Goal: Task Accomplishment & Management: Complete application form

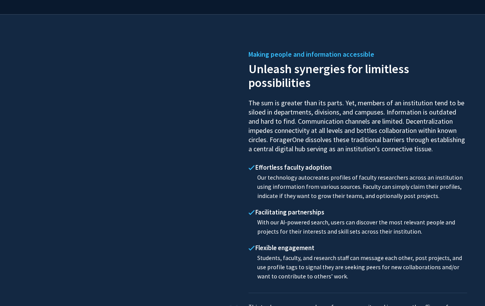
scroll to position [298, 0]
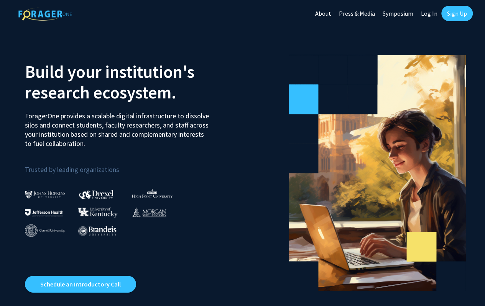
click at [427, 15] on link "Log In" at bounding box center [429, 13] width 24 height 27
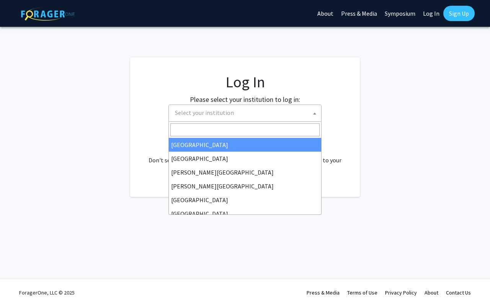
click at [314, 114] on b at bounding box center [314, 114] width 3 height 2
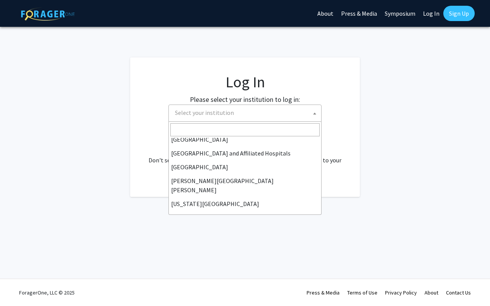
scroll to position [119, 0]
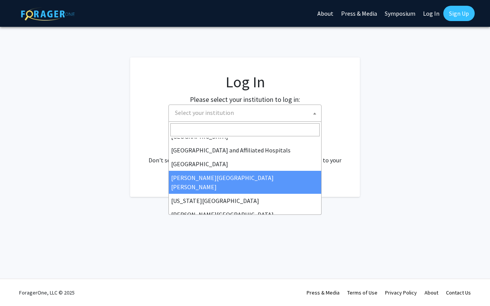
select select "1"
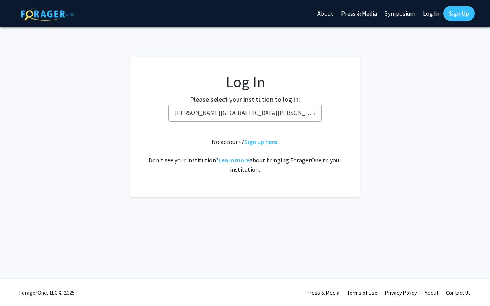
click at [255, 142] on link "Sign up here" at bounding box center [260, 142] width 33 height 8
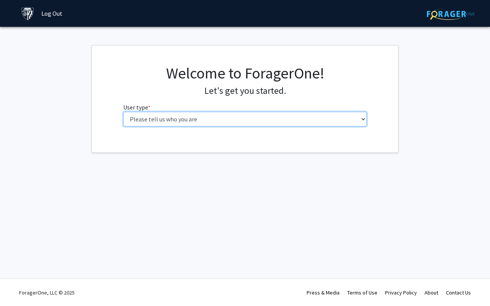
click at [291, 118] on select "Please tell us who you are Undergraduate Student Master's Student Doctoral Cand…" at bounding box center [245, 119] width 244 height 15
select select "1: undergrad"
click at [123, 112] on select "Please tell us who you are Undergraduate Student Master's Student Doctoral Cand…" at bounding box center [245, 119] width 244 height 15
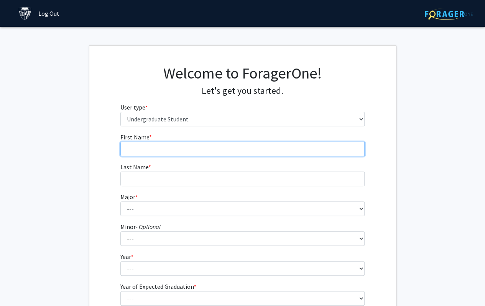
click at [265, 151] on input "First Name * required" at bounding box center [242, 149] width 244 height 15
type input "LinFeng"
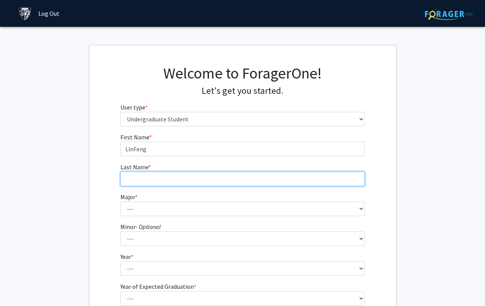
click at [259, 181] on input "Last Name * required" at bounding box center [242, 179] width 244 height 15
type input "Zhao"
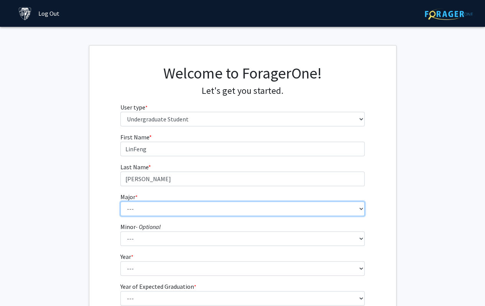
click at [296, 203] on select "--- Africana Studies Anthropology Applied Mathematics & Statistics Archaeology …" at bounding box center [242, 208] width 244 height 15
select select "15: 30"
click at [120, 201] on select "--- Africana Studies Anthropology Applied Mathematics & Statistics Archaeology …" at bounding box center [242, 208] width 244 height 15
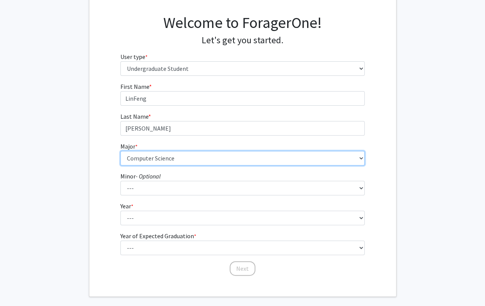
scroll to position [51, 0]
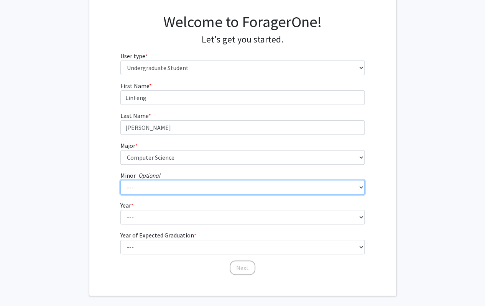
click at [359, 189] on select "--- Accounting and Financial Management Africana Studies Anthropology Applied M…" at bounding box center [242, 187] width 244 height 15
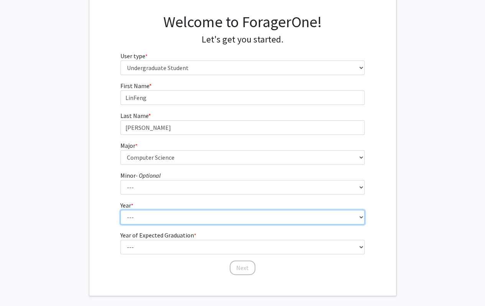
click at [357, 218] on select "--- First-year Sophomore Junior Senior Postbaccalaureate Certificate" at bounding box center [242, 217] width 244 height 15
select select "1: first-year"
click at [120, 210] on select "--- First-year Sophomore Junior Senior Postbaccalaureate Certificate" at bounding box center [242, 217] width 244 height 15
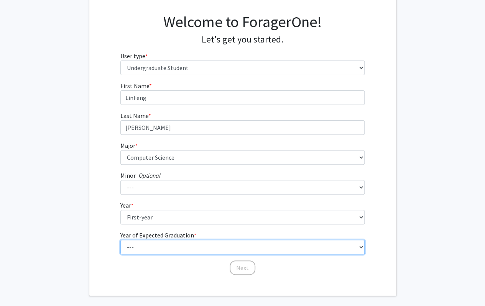
click at [287, 245] on select "--- 2025 2026 2027 2028 2029 2030 2031 2032 2033 2034" at bounding box center [242, 247] width 244 height 15
select select "5: 2029"
click at [120, 240] on select "--- 2025 2026 2027 2028 2029 2030 2031 2032 2033 2034" at bounding box center [242, 247] width 244 height 15
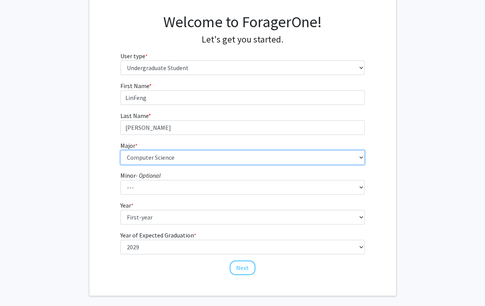
click at [358, 157] on select "--- Africana Studies Anthropology Applied Mathematics & Statistics Archaeology …" at bounding box center [242, 157] width 244 height 15
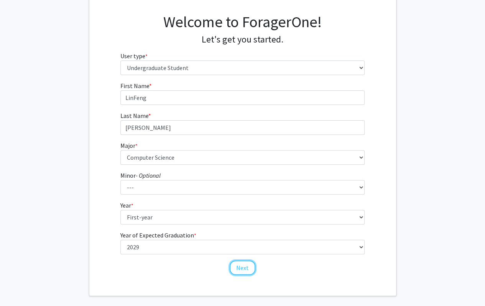
click at [246, 269] on button "Next" at bounding box center [242, 267] width 26 height 15
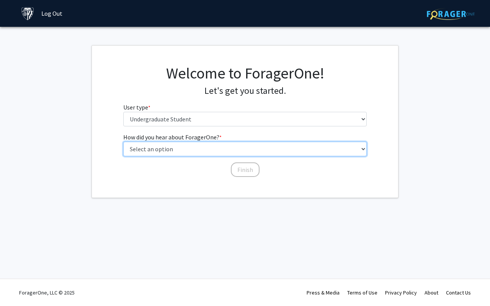
click at [262, 151] on select "Select an option Peer/student recommendation Faculty/staff recommendation Unive…" at bounding box center [245, 149] width 244 height 15
select select "3: university_website"
click at [123, 142] on select "Select an option Peer/student recommendation Faculty/staff recommendation Unive…" at bounding box center [245, 149] width 244 height 15
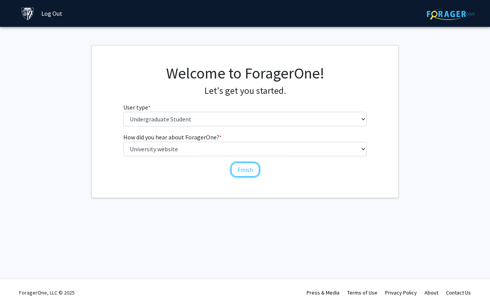
click at [247, 170] on button "Finish" at bounding box center [245, 169] width 29 height 15
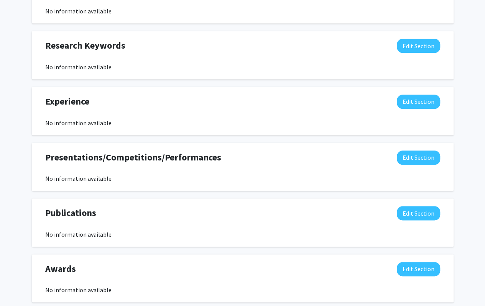
scroll to position [437, 0]
